Goal: Information Seeking & Learning: Learn about a topic

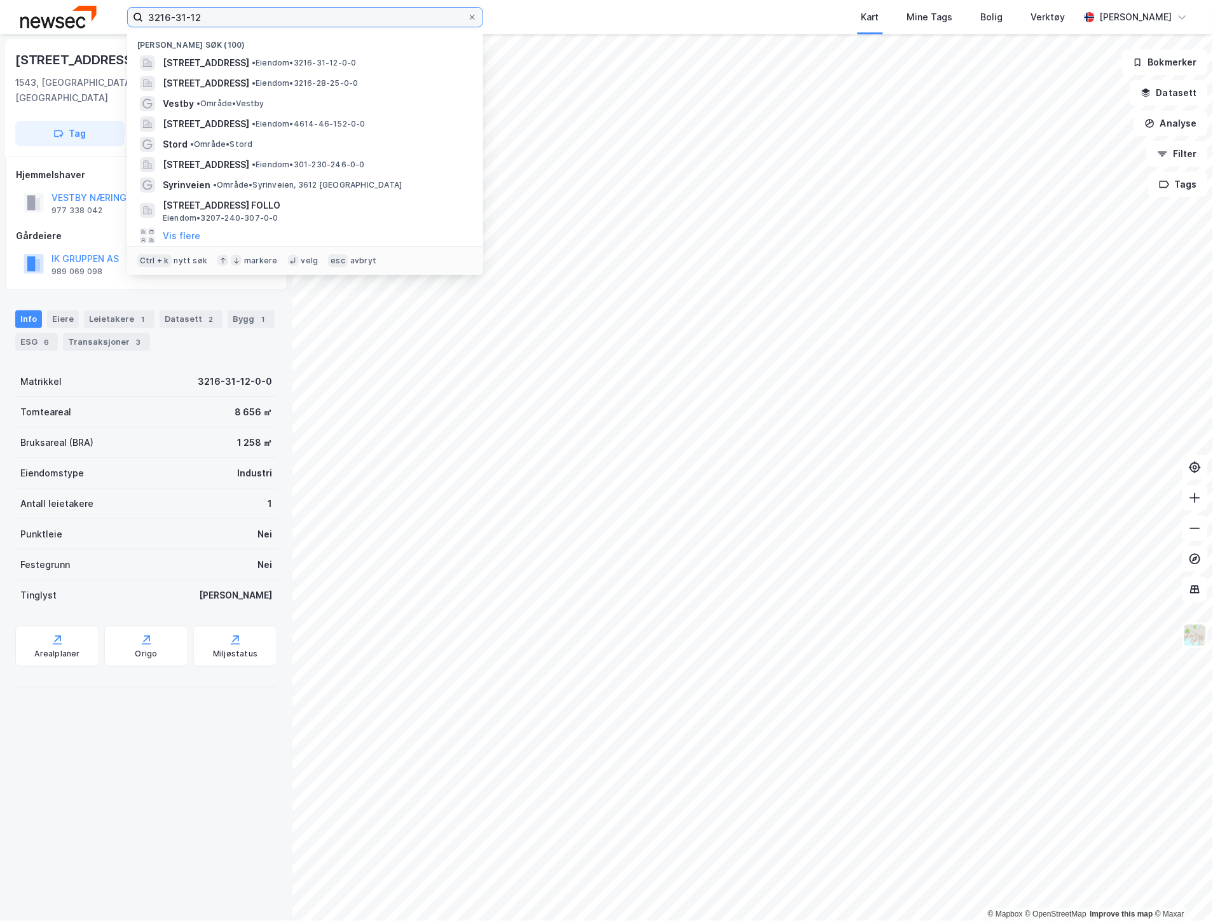
drag, startPoint x: 0, startPoint y: 0, endPoint x: 174, endPoint y: 24, distance: 175.9
click at [174, 24] on input "3216-31-12" at bounding box center [305, 17] width 324 height 19
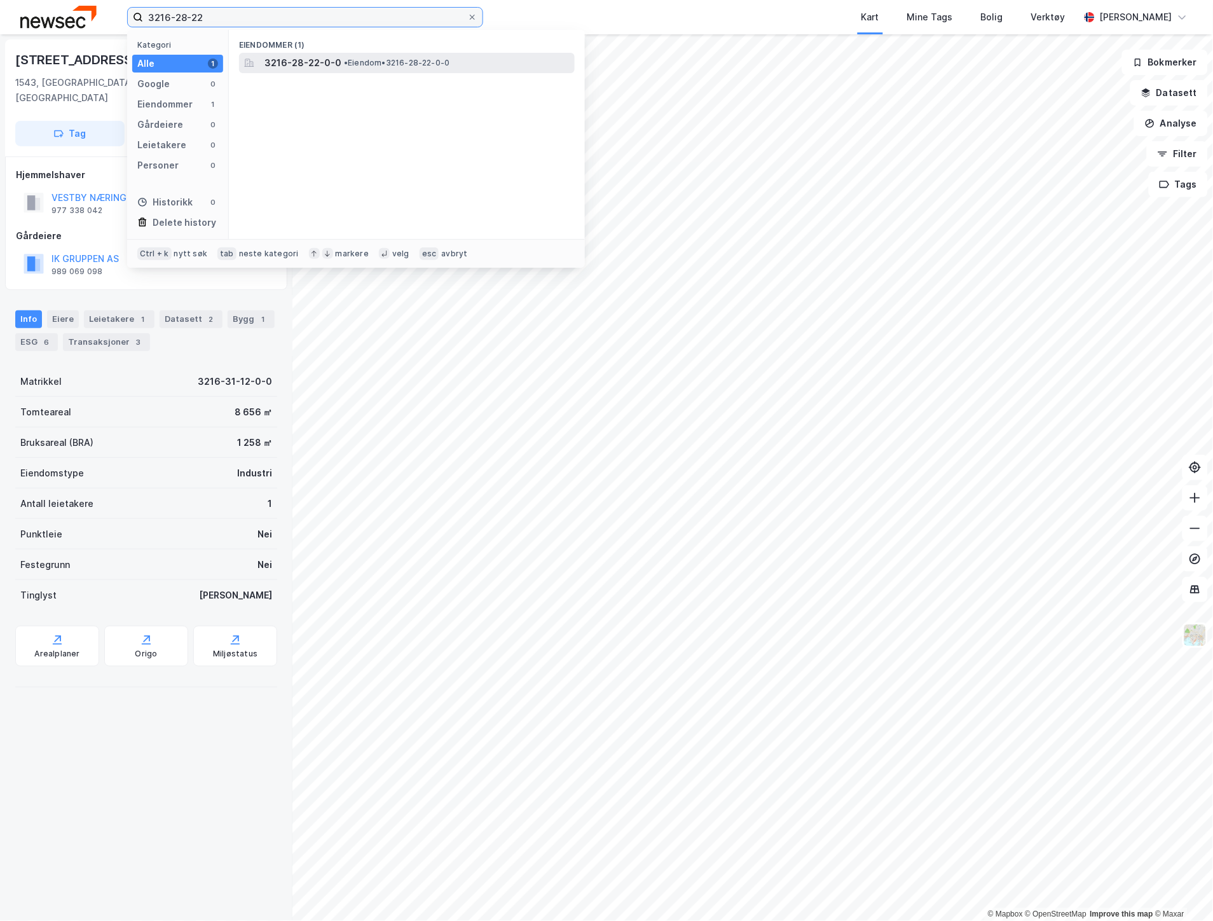
type input "3216-28-22"
click at [300, 59] on span "3216-28-22-0-0" at bounding box center [303, 62] width 77 height 15
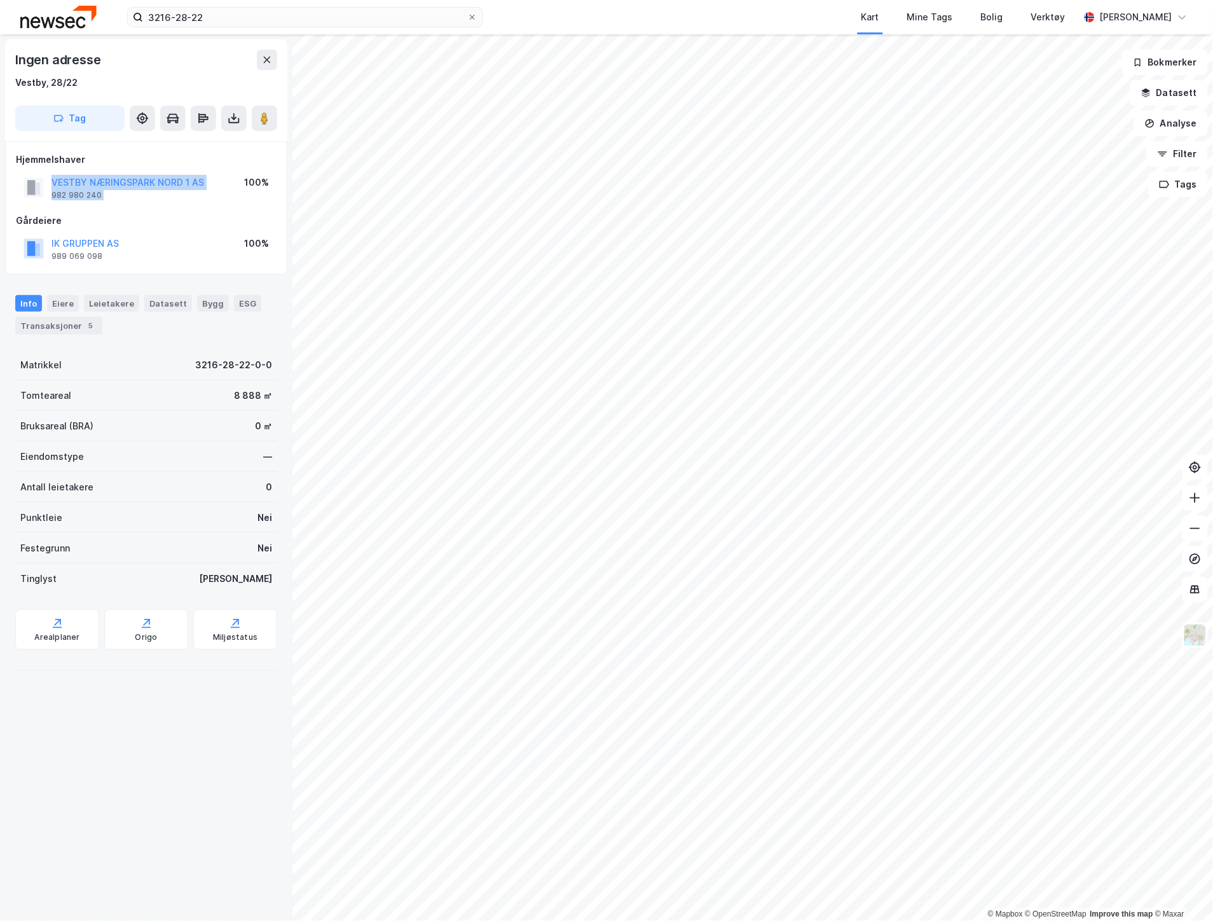
drag, startPoint x: 242, startPoint y: 186, endPoint x: 48, endPoint y: 186, distance: 193.3
click at [48, 186] on div "[GEOGRAPHIC_DATA] 1 AS 982 980 240 100%" at bounding box center [146, 187] width 261 height 31
click at [113, 209] on div "Hjemmelshaver VESTBY NÆRINGSPARK NORD 1 AS 982 980 240 100% Gårdeiere IK GRUPPE…" at bounding box center [146, 208] width 261 height 112
drag, startPoint x: 214, startPoint y: 179, endPoint x: 53, endPoint y: 175, distance: 161.6
click at [53, 175] on div "[GEOGRAPHIC_DATA] 1 AS 982 980 240 100%" at bounding box center [146, 187] width 261 height 31
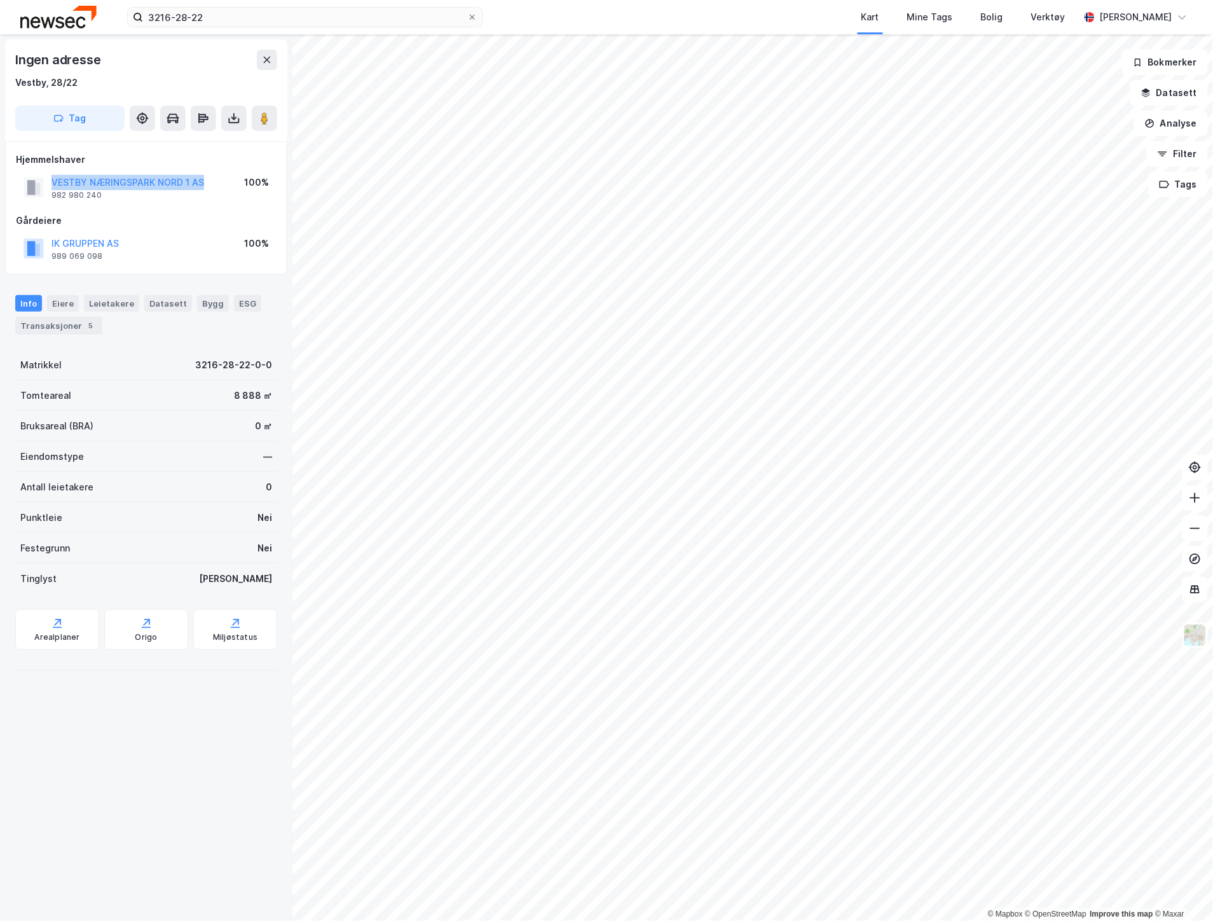
copy button "VESTBY NÆRINGSPARK NORD 1 AS"
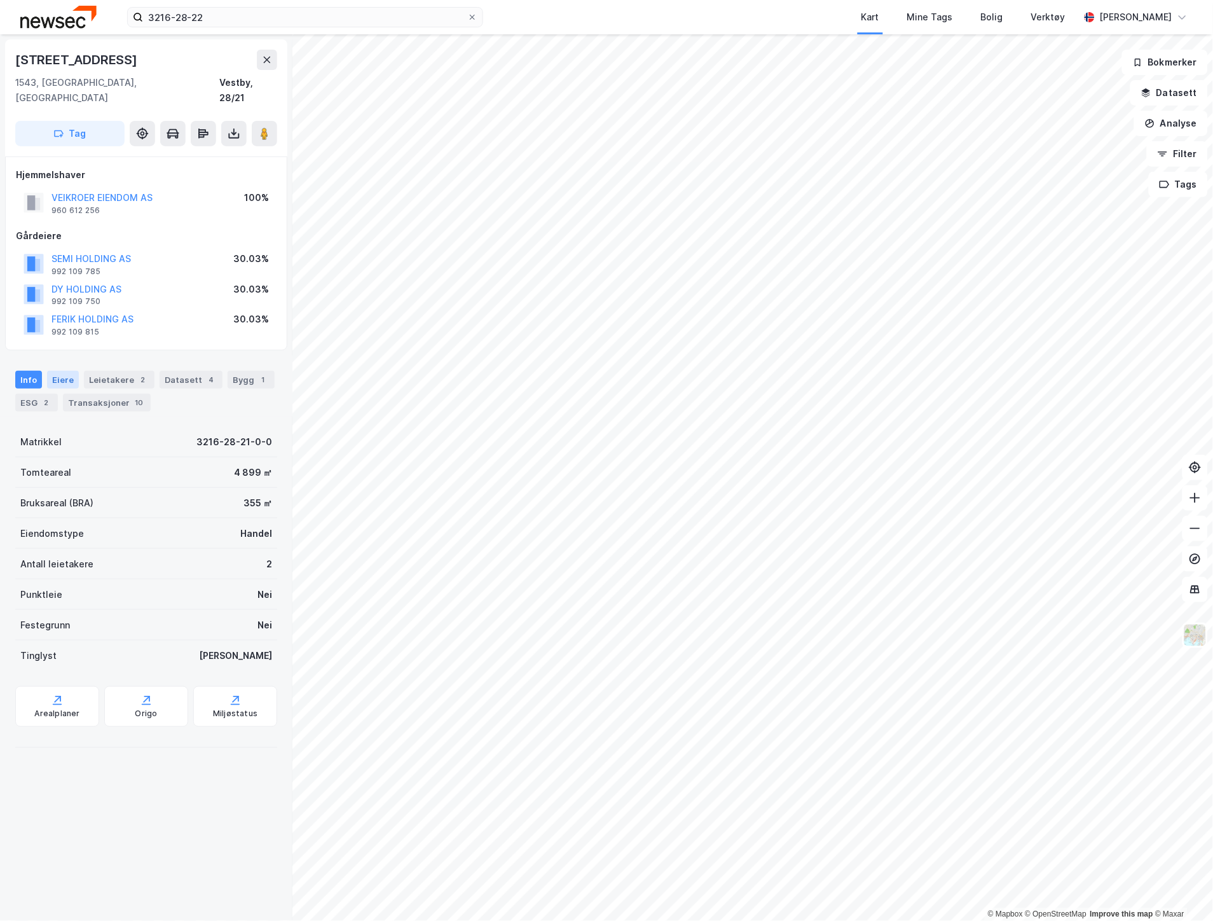
click at [50, 371] on div "Eiere" at bounding box center [63, 380] width 32 height 18
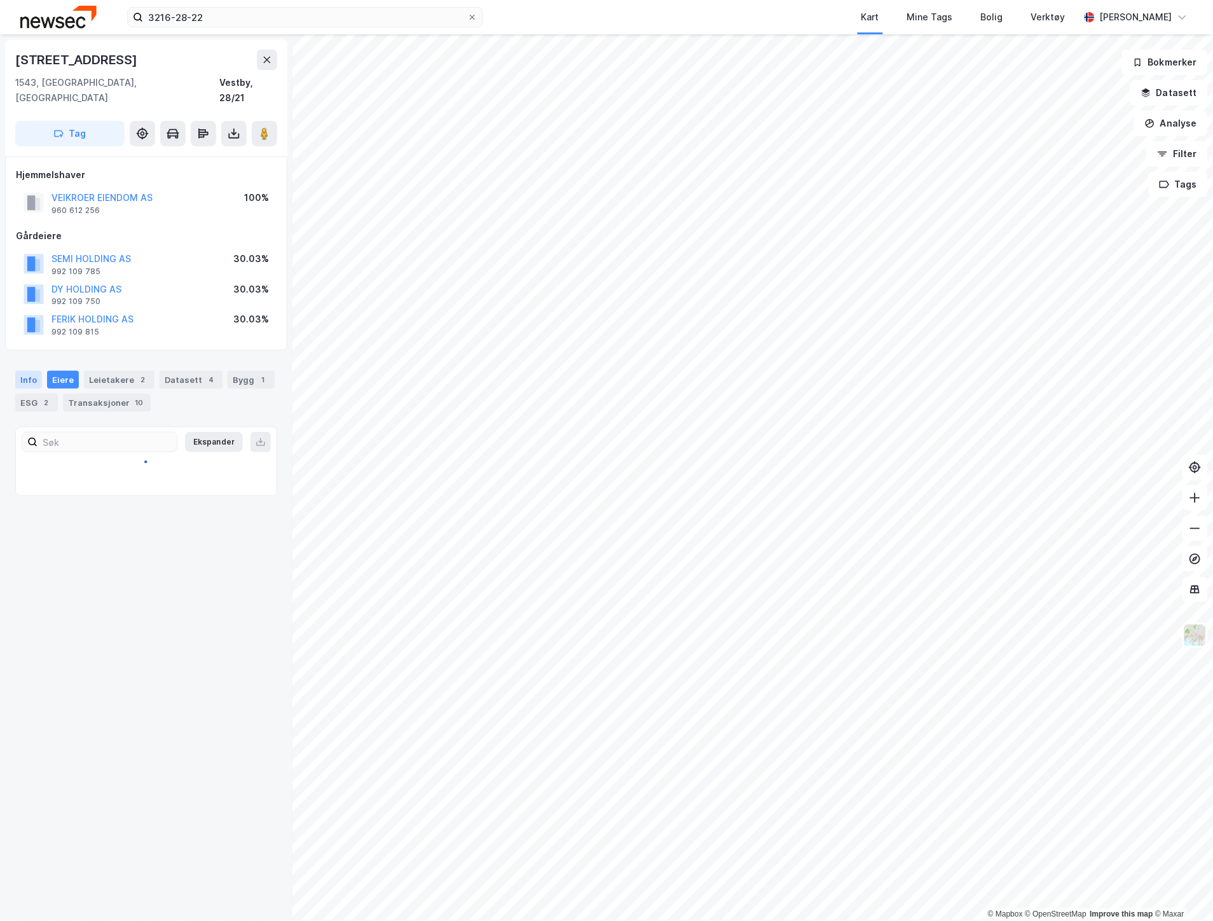
click at [27, 371] on div "Info" at bounding box center [28, 380] width 27 height 18
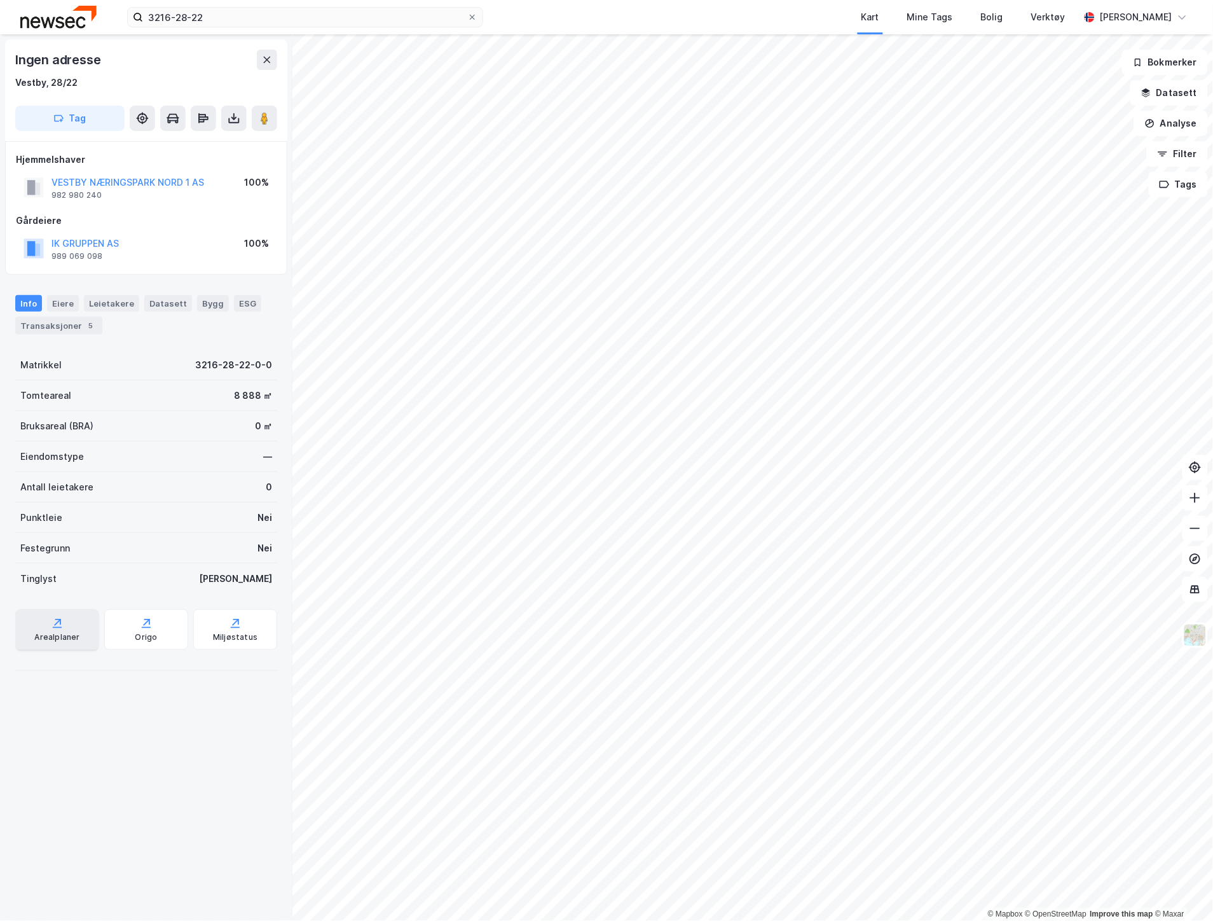
click at [46, 632] on div "Arealplaner" at bounding box center [56, 637] width 45 height 10
click at [1190, 625] on img at bounding box center [1195, 635] width 24 height 24
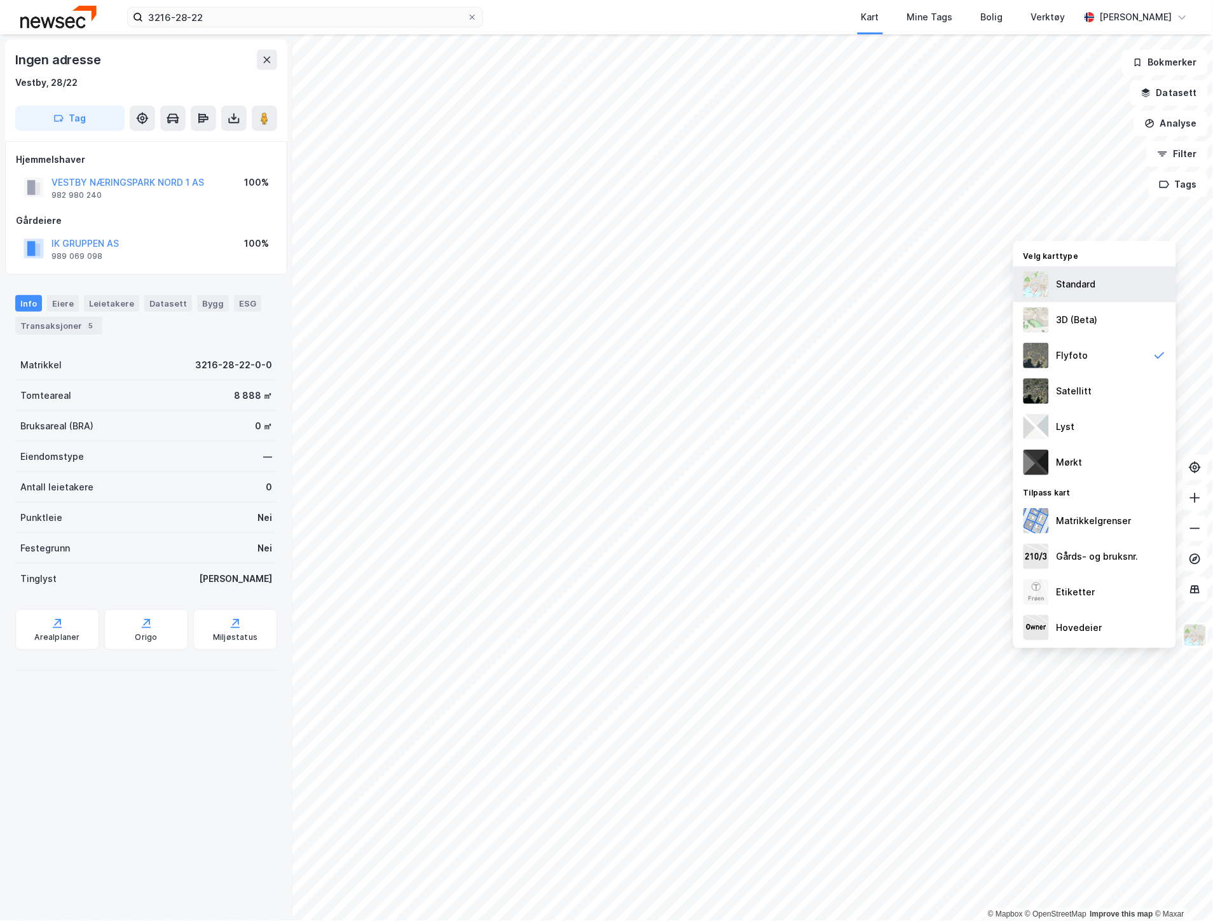
click at [1086, 279] on div "Standard" at bounding box center [1076, 284] width 39 height 15
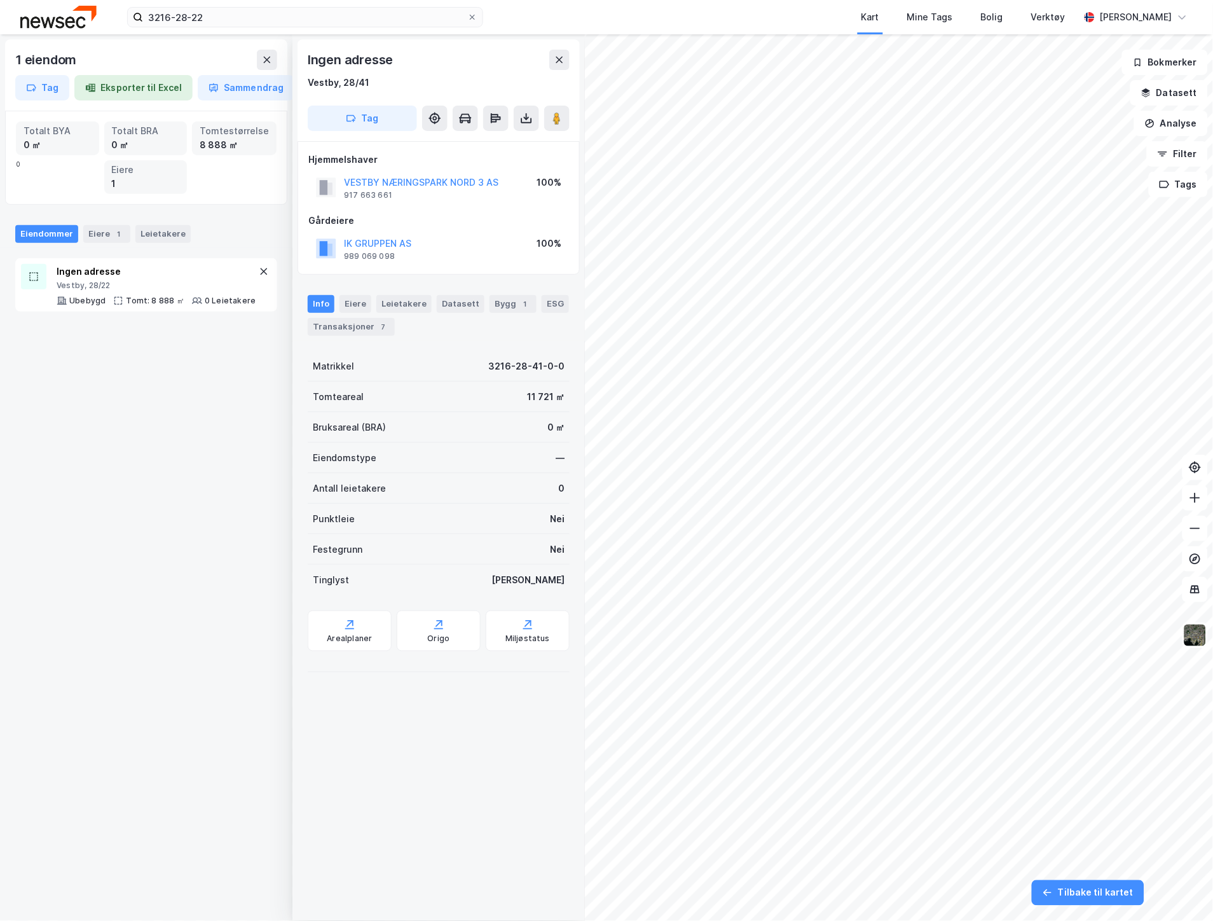
drag, startPoint x: 590, startPoint y: 7, endPoint x: 602, endPoint y: 27, distance: 23.1
click at [590, 7] on div "Kart Mine Tags Bolig Verktøy" at bounding box center [811, 17] width 535 height 34
drag, startPoint x: 523, startPoint y: 191, endPoint x: 354, endPoint y: 184, distance: 168.7
click at [354, 184] on div "[GEOGRAPHIC_DATA] 3 AS 917 663 661 100%" at bounding box center [438, 187] width 261 height 31
click at [442, 200] on div "[GEOGRAPHIC_DATA] 3 AS 917 663 661 100%" at bounding box center [438, 187] width 261 height 31
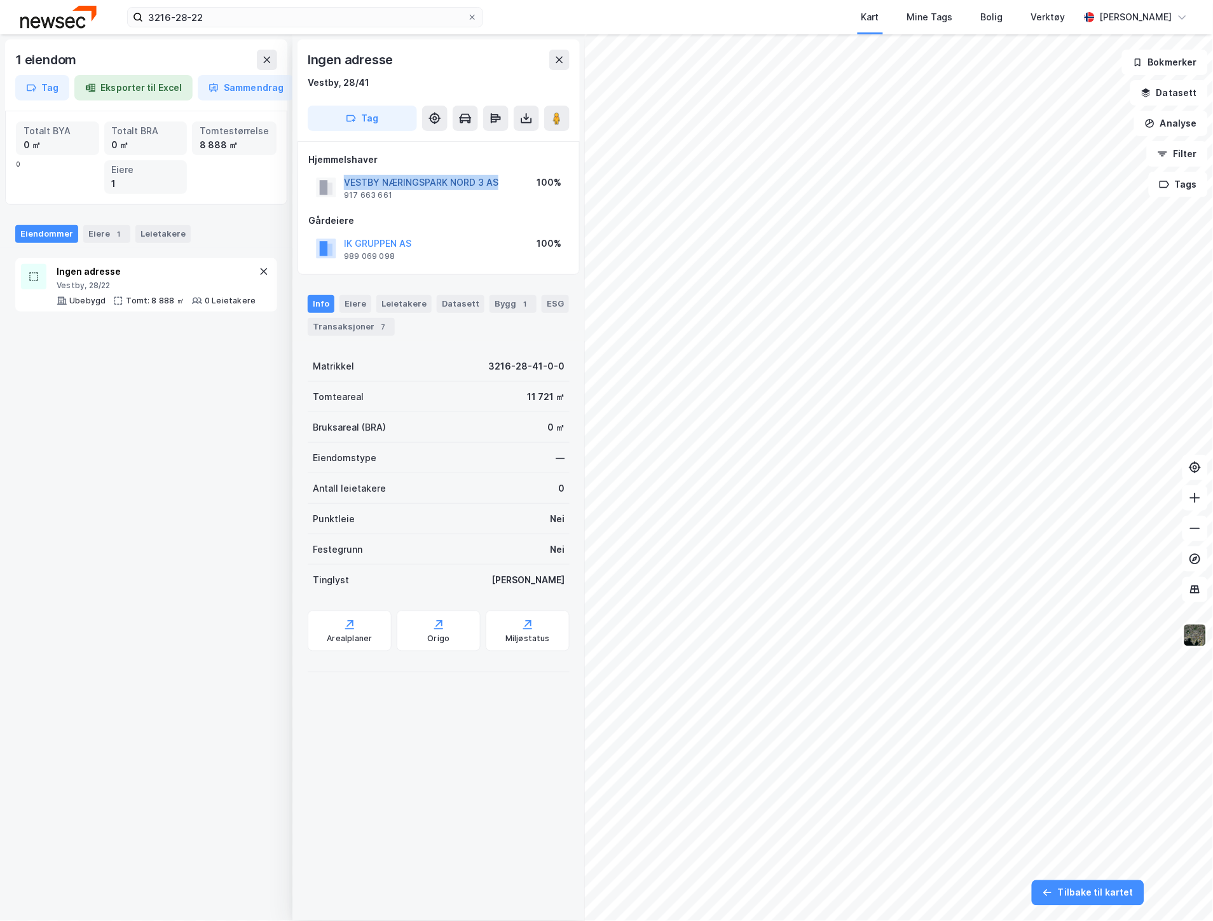
drag, startPoint x: 504, startPoint y: 179, endPoint x: 345, endPoint y: 176, distance: 159.0
click at [345, 176] on div "[GEOGRAPHIC_DATA] 3 AS 917 663 661 100%" at bounding box center [438, 187] width 261 height 31
copy button "VESTBY NÆRINGSPARK NORD 3 AS"
click at [272, 64] on button at bounding box center [267, 60] width 20 height 20
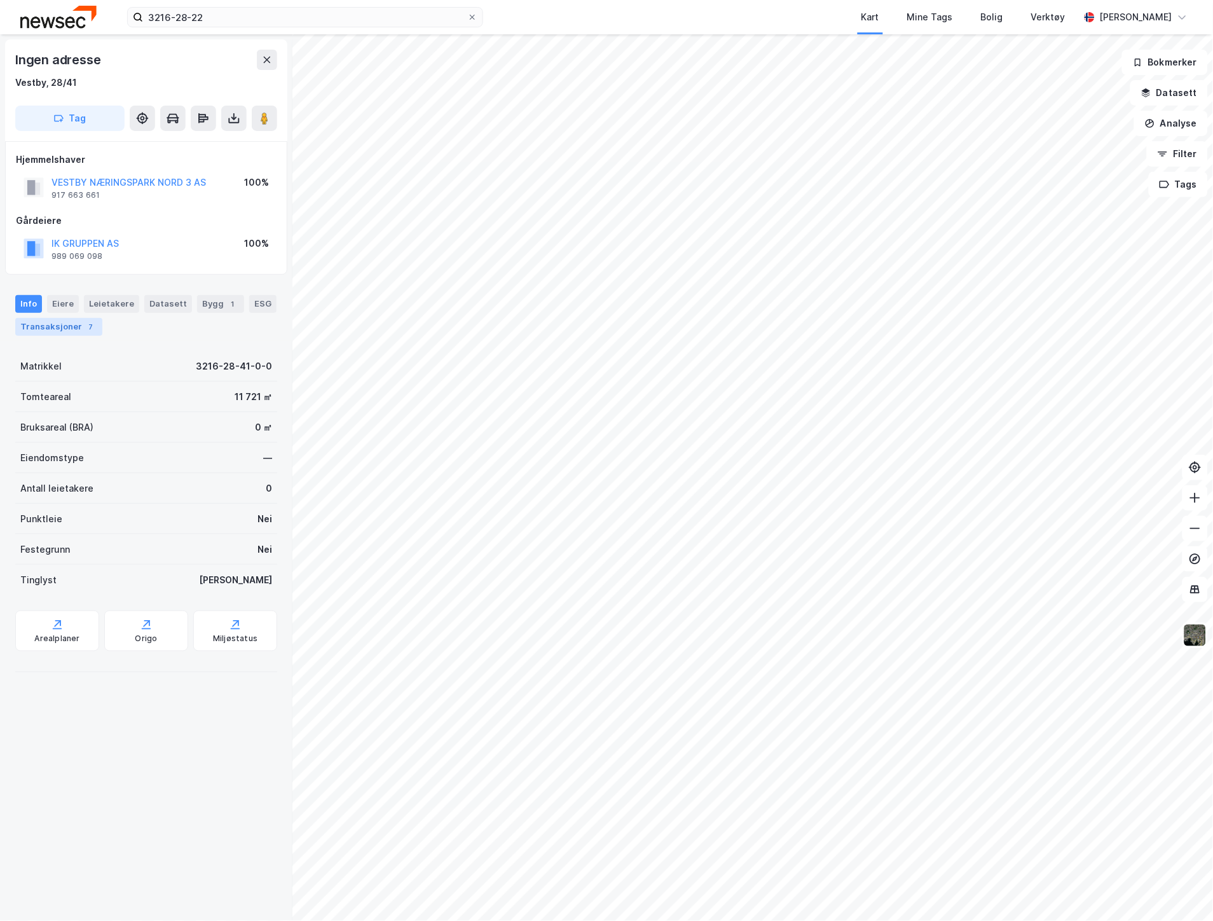
click at [29, 334] on div "Transaksjoner 7" at bounding box center [58, 327] width 87 height 18
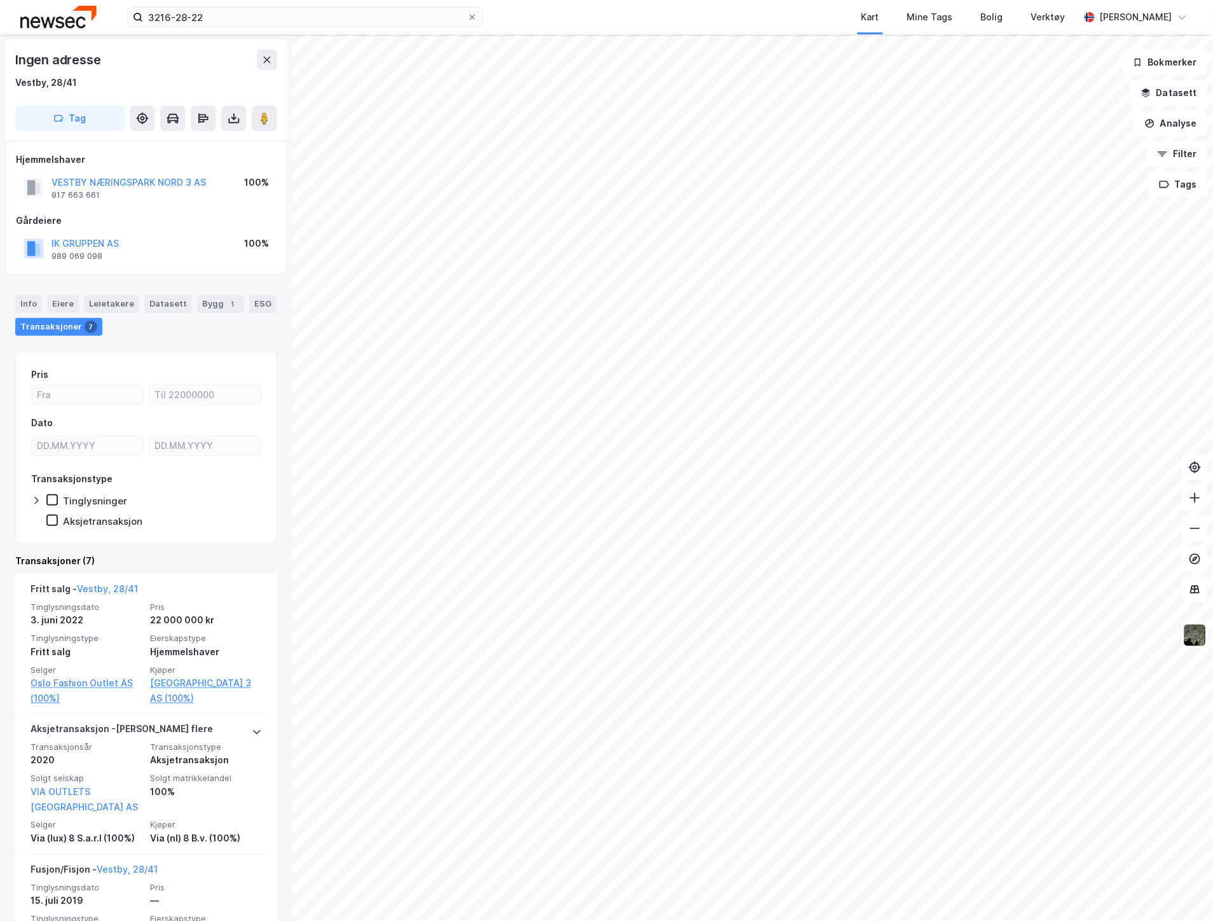
drag, startPoint x: 25, startPoint y: 303, endPoint x: 4, endPoint y: 308, distance: 22.4
click at [25, 303] on div "Info" at bounding box center [28, 304] width 27 height 18
